Goal: Task Accomplishment & Management: Manage account settings

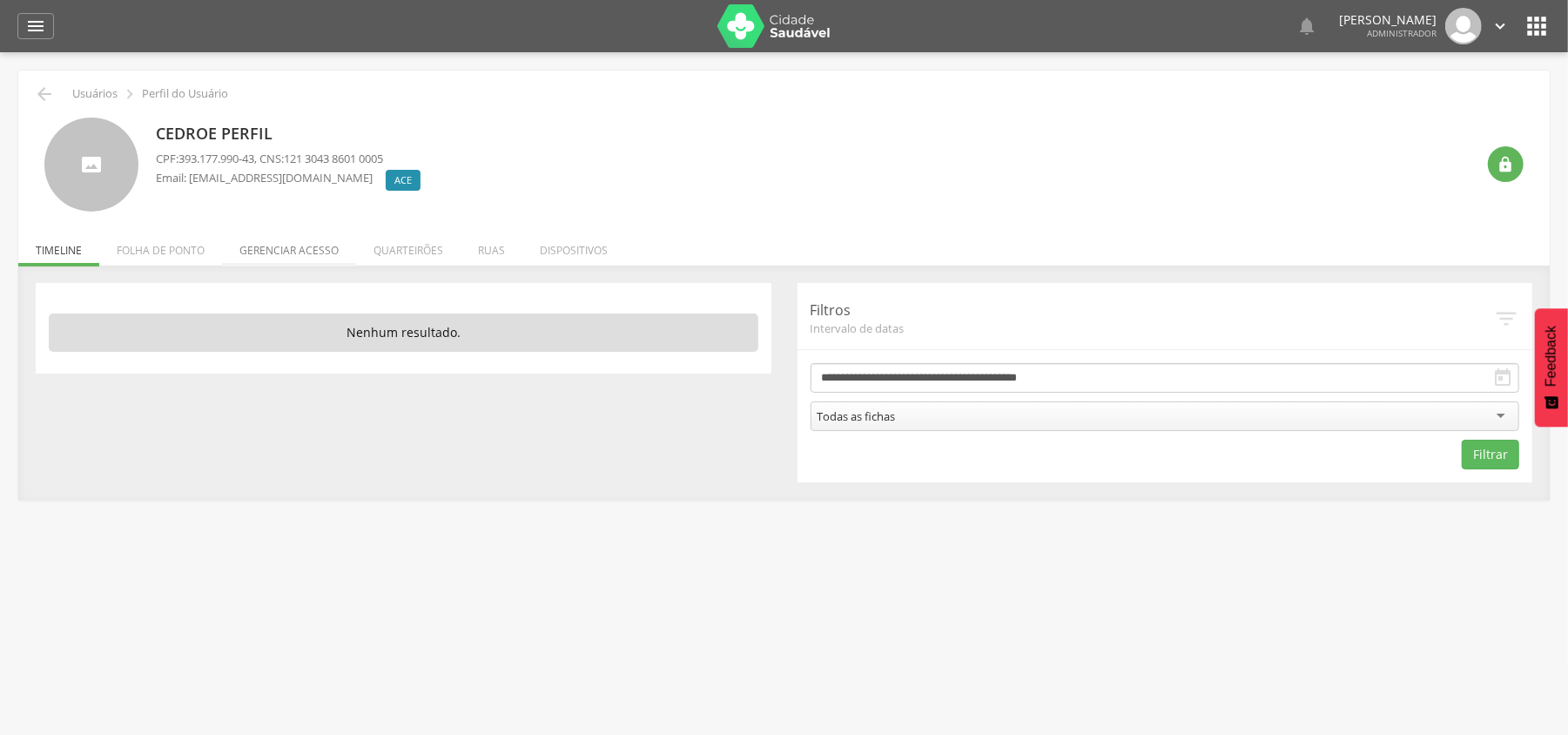
click at [291, 254] on li "Gerenciar acesso" at bounding box center [288, 246] width 134 height 41
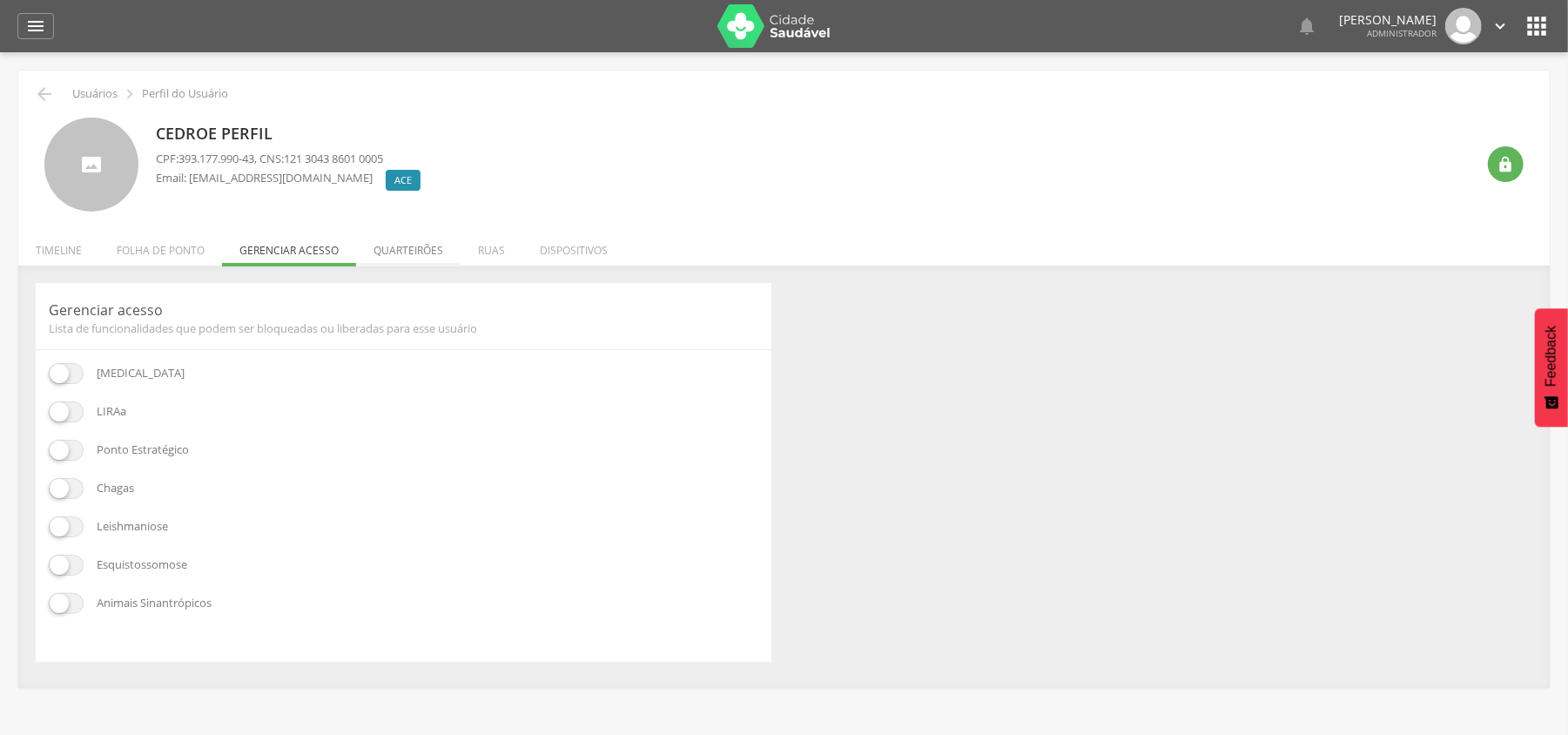
click at [426, 254] on li "Quarteirões" at bounding box center [408, 246] width 105 height 41
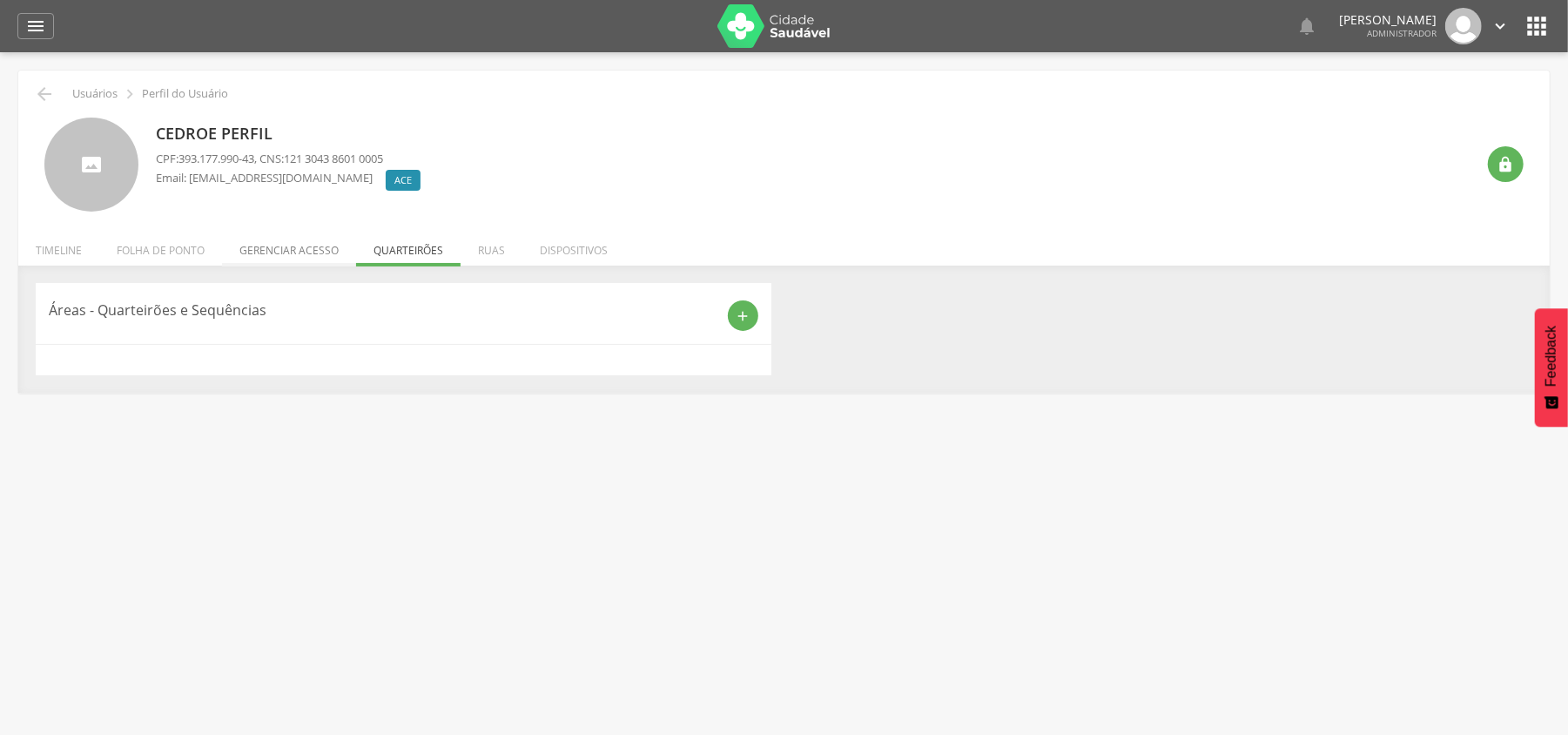
click at [224, 259] on li "Gerenciar acesso" at bounding box center [288, 246] width 134 height 41
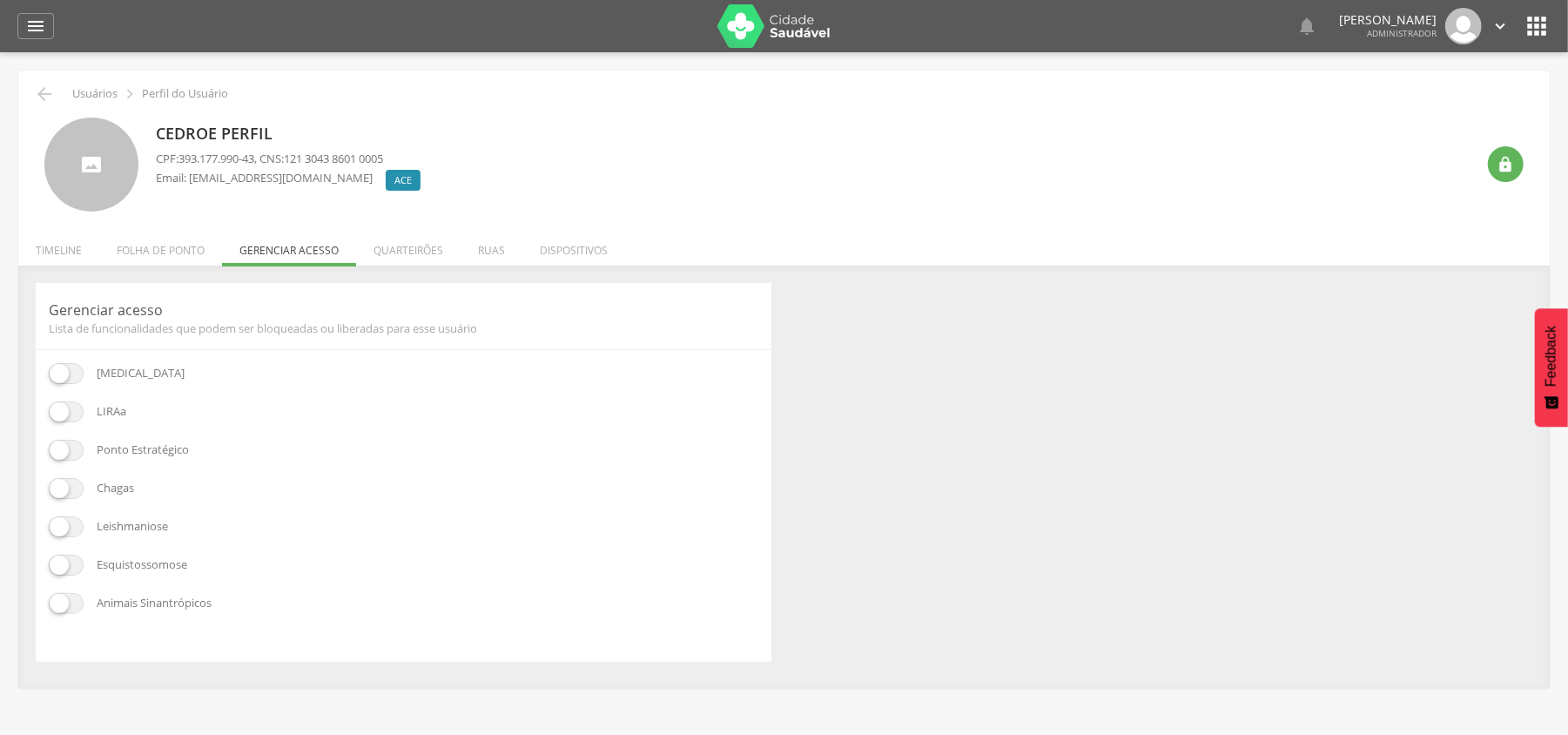
click at [68, 415] on span at bounding box center [66, 412] width 35 height 21
click at [68, 451] on span at bounding box center [66, 450] width 35 height 21
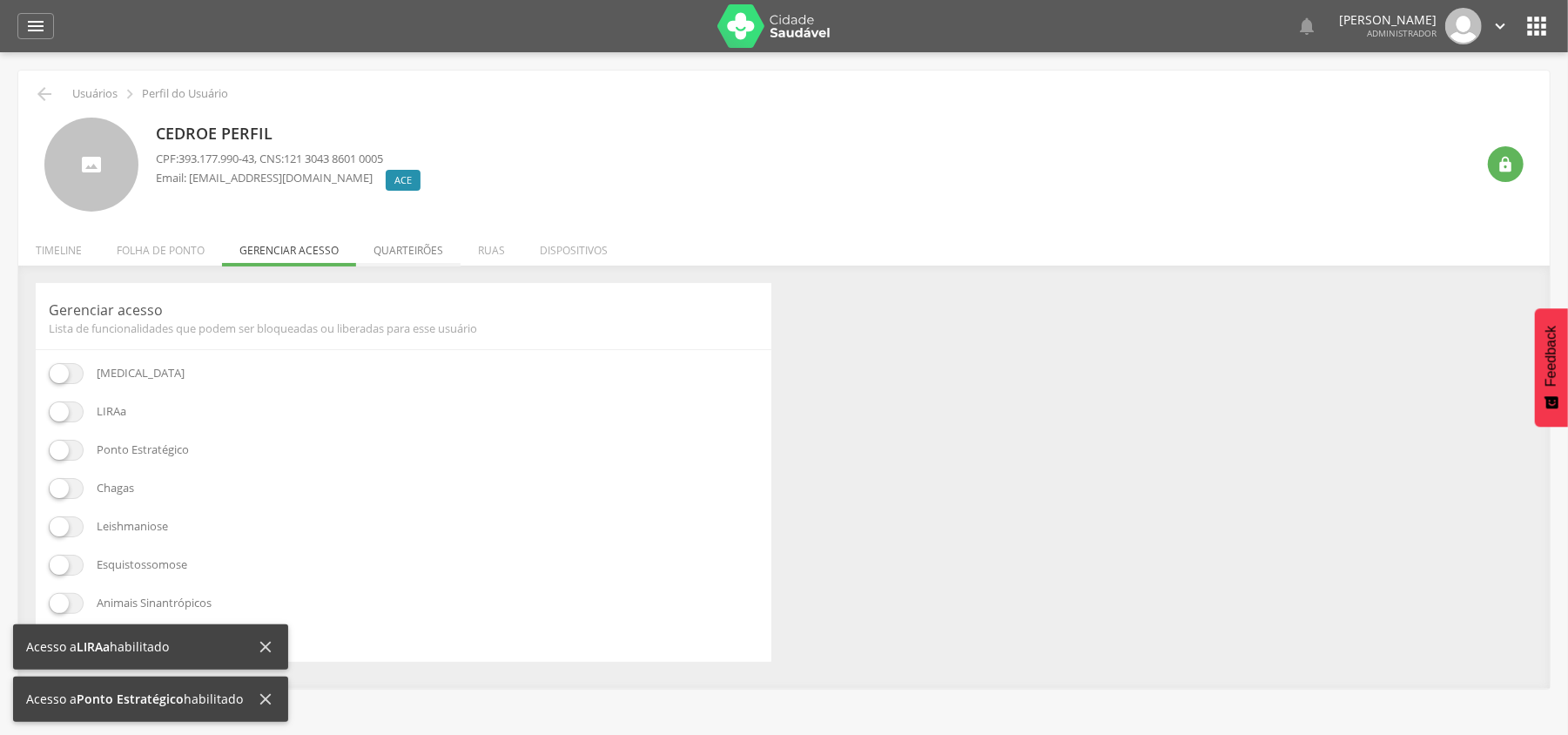
click at [400, 251] on li "Quarteirões" at bounding box center [408, 246] width 105 height 41
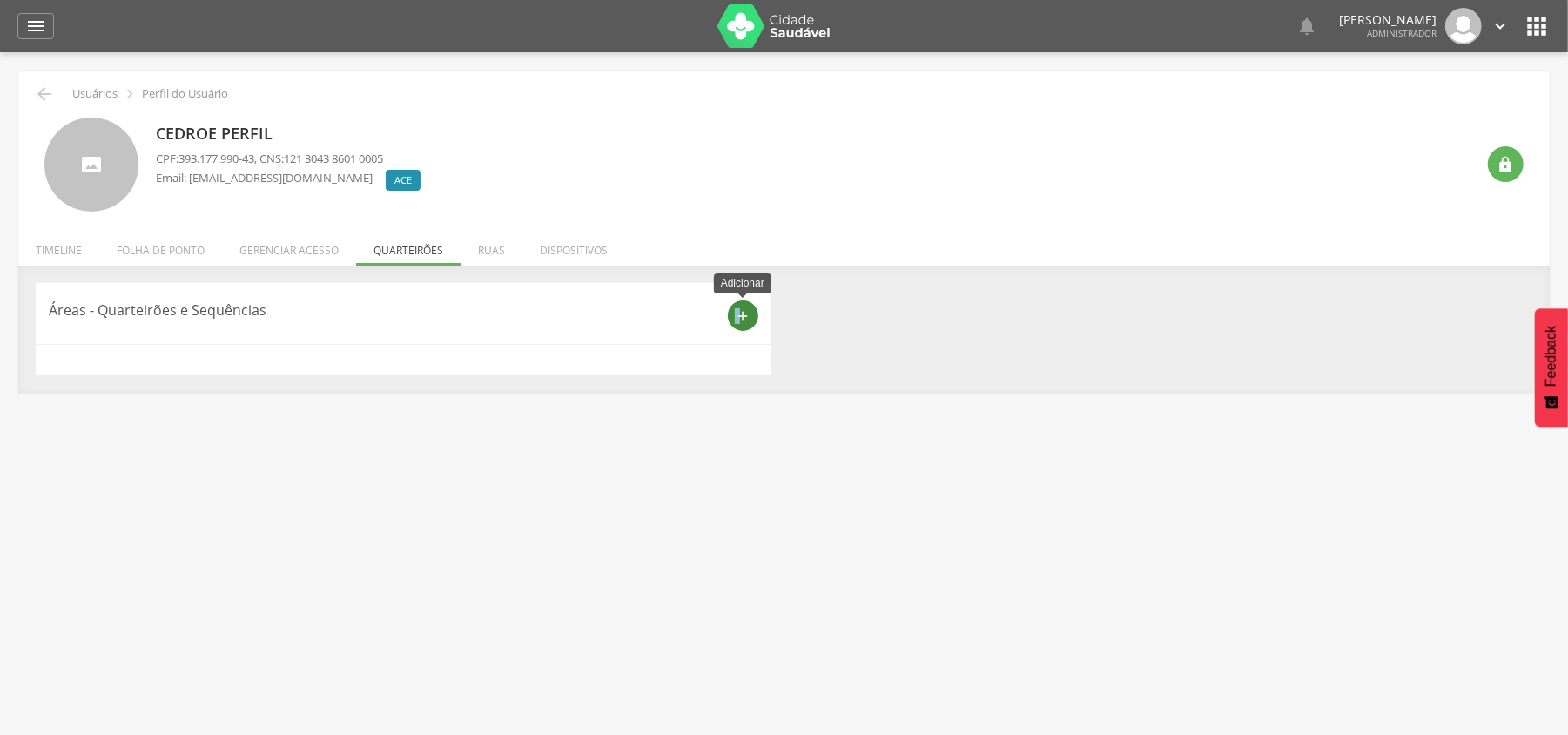
click at [737, 321] on icon "add" at bounding box center [743, 316] width 16 height 16
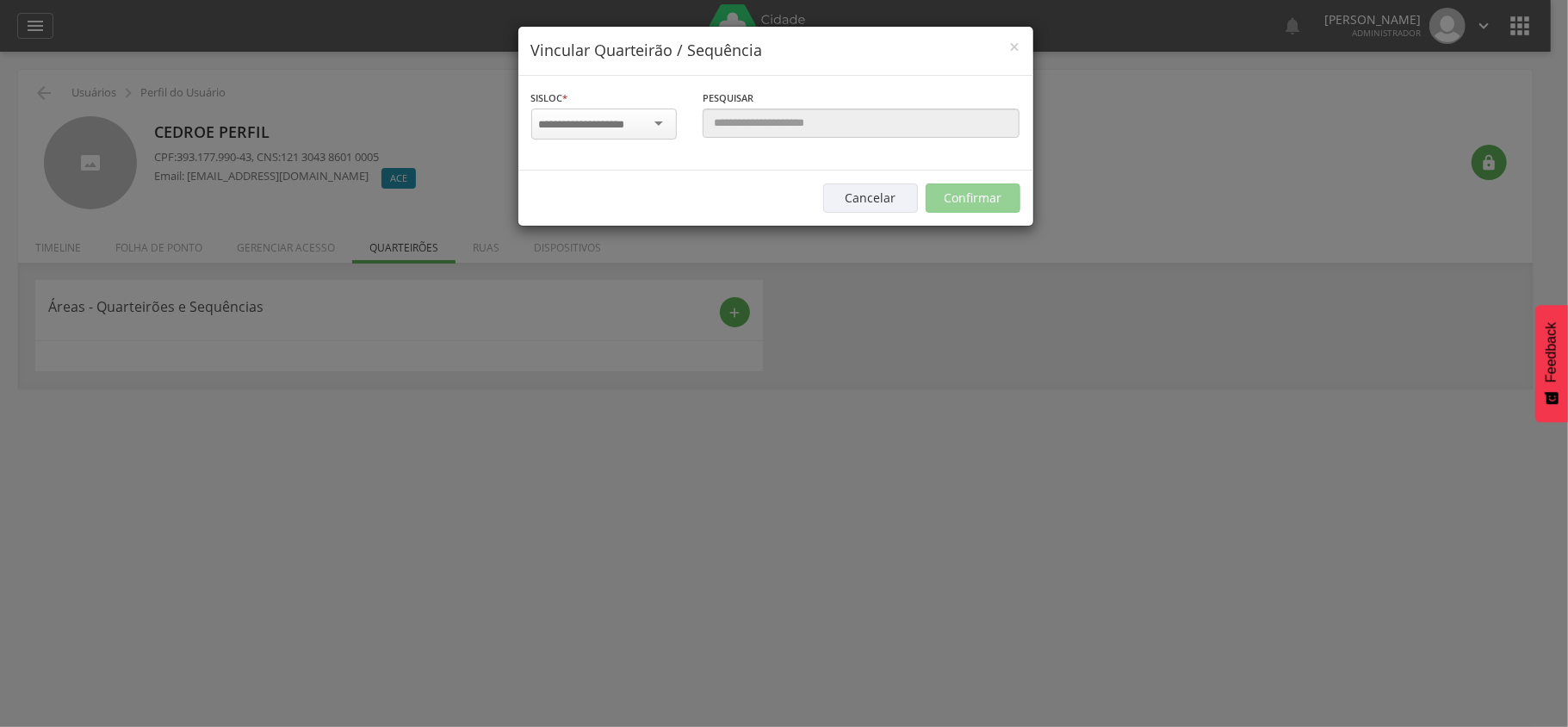
click at [564, 138] on div at bounding box center [604, 126] width 146 height 35
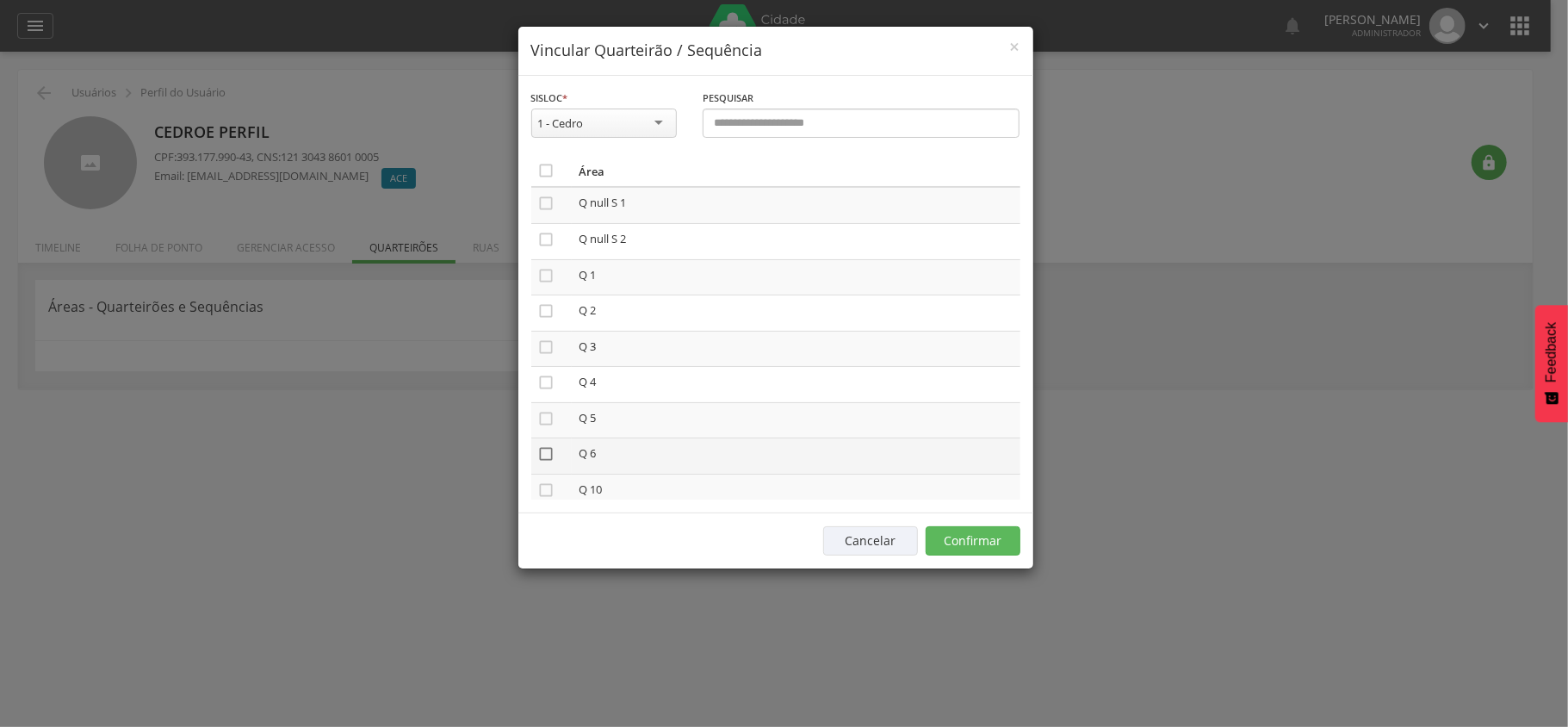
click at [549, 460] on icon "" at bounding box center [547, 454] width 18 height 18
click at [548, 428] on icon "" at bounding box center [547, 419] width 18 height 18
drag, startPoint x: 1001, startPoint y: 549, endPoint x: 960, endPoint y: 544, distance: 41.3
click at [1003, 549] on button "Confirmar" at bounding box center [973, 540] width 95 height 29
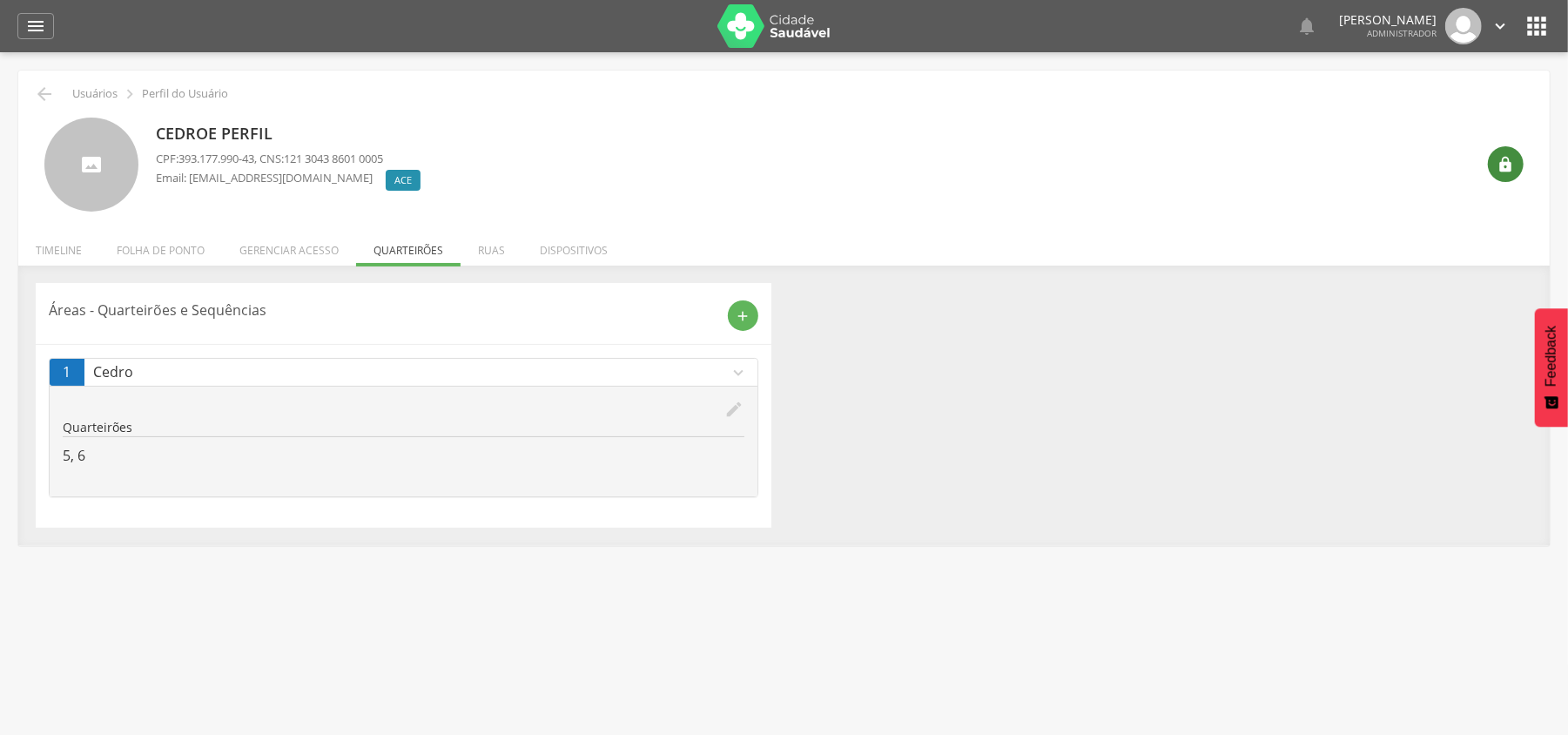
click at [1491, 155] on div "" at bounding box center [1499, 149] width 49 height 65
click at [1504, 163] on icon "" at bounding box center [1506, 165] width 18 height 18
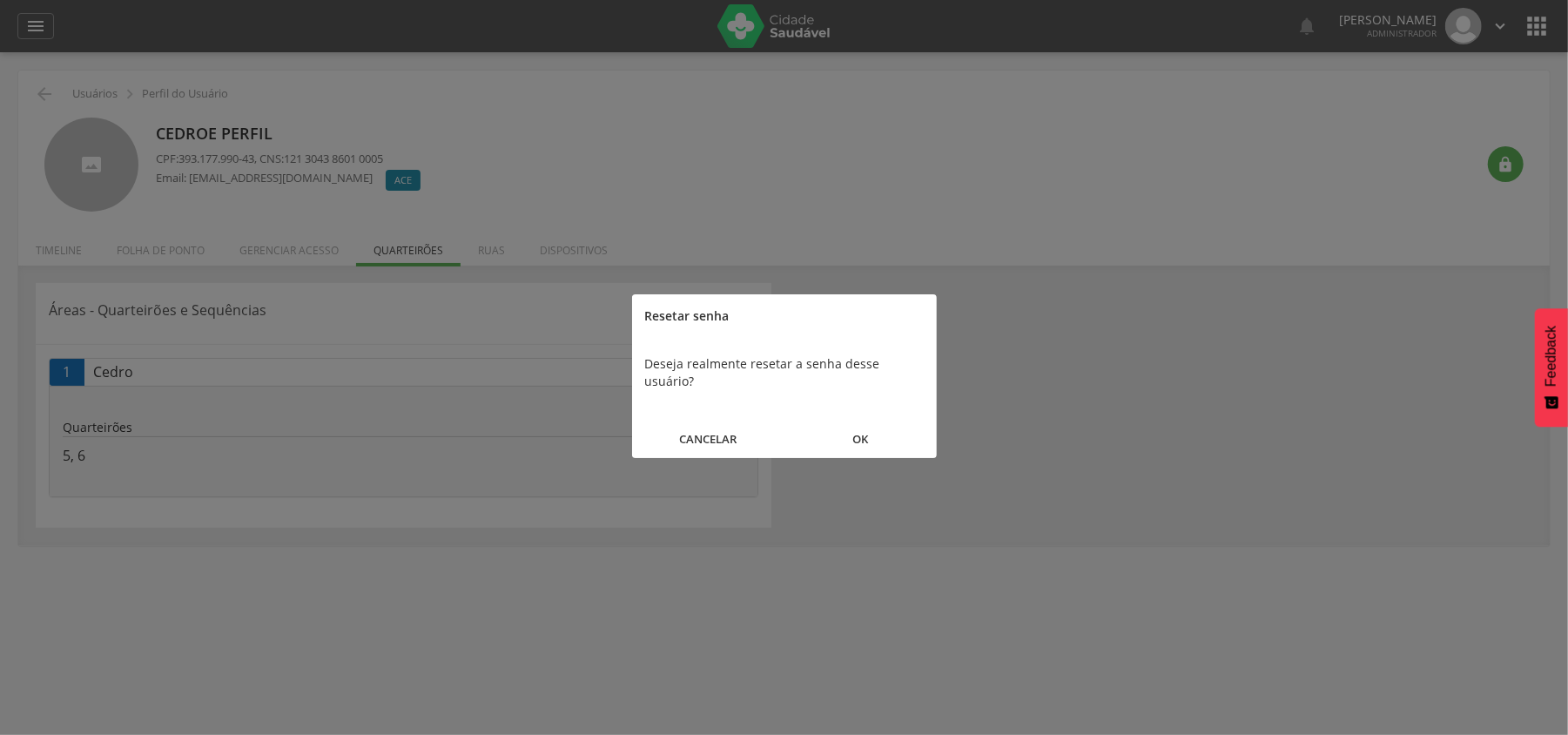
click at [853, 421] on button "OK" at bounding box center [861, 439] width 153 height 37
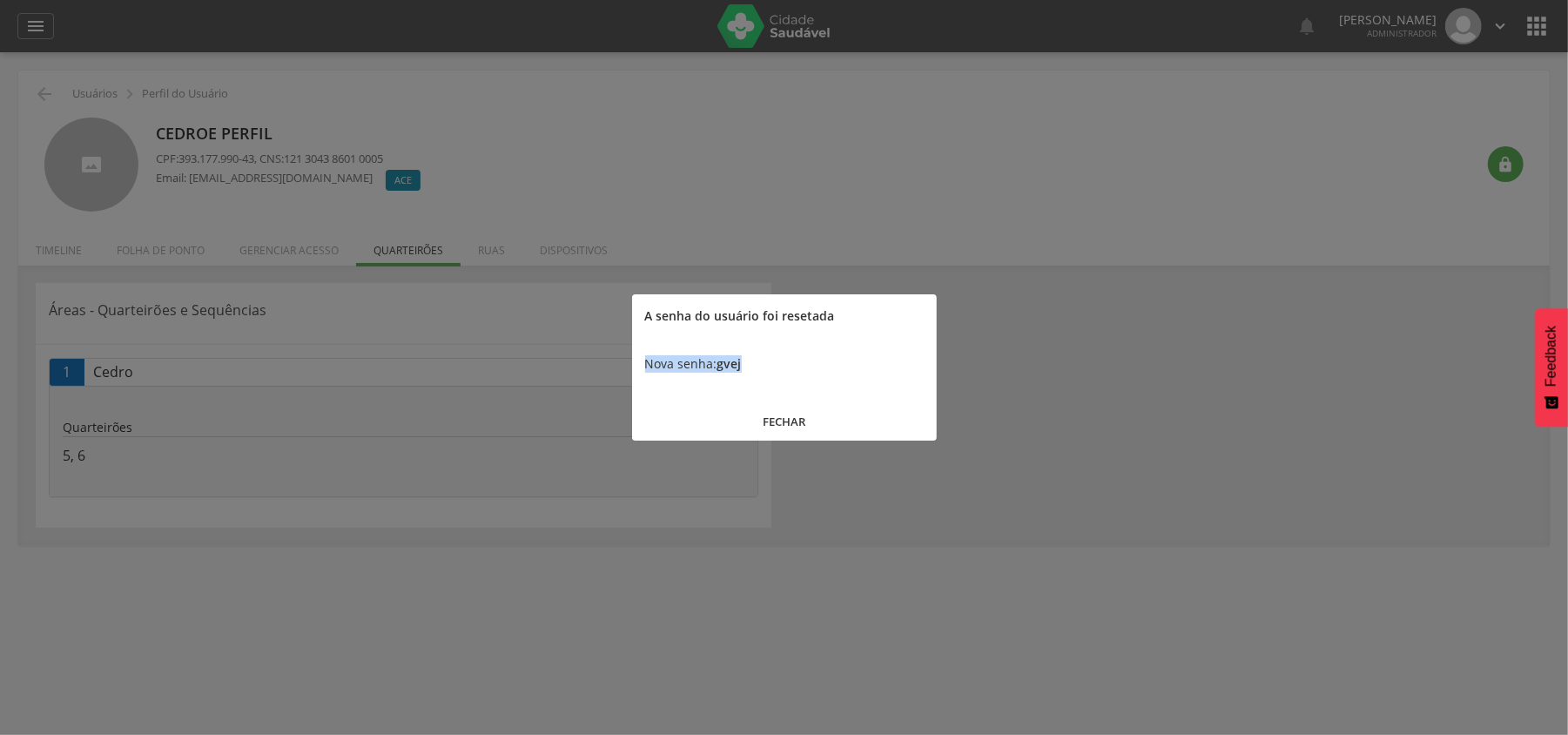
drag, startPoint x: 733, startPoint y: 367, endPoint x: 634, endPoint y: 366, distance: 99.0
click at [634, 366] on div "Nova senha: gvej" at bounding box center [784, 364] width 304 height 52
copy div "Nova senha: gvej"
click at [791, 416] on button "FECHAR" at bounding box center [784, 422] width 304 height 37
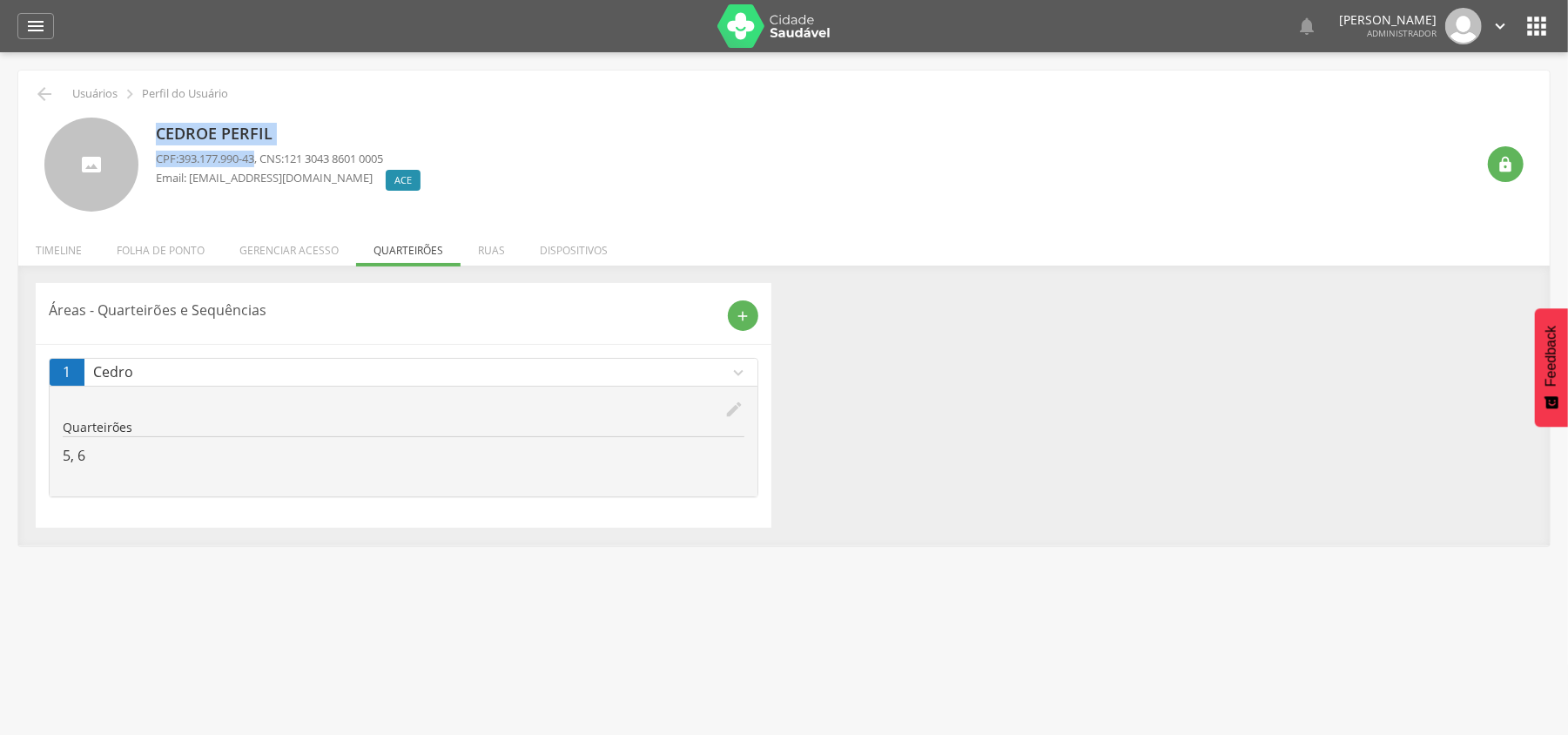
drag, startPoint x: 159, startPoint y: 122, endPoint x: 263, endPoint y: 151, distance: 108.0
click at [263, 151] on div "Cedroe Perfil CPF: 393.177.990-43 , CNS: 121 3043 8601 0005 Email: [EMAIL_ADDRE…" at bounding box center [293, 164] width 273 height 95
copy div "Cedroe Perfil CPF: 393.177.990-43"
